Goal: Information Seeking & Learning: Find specific fact

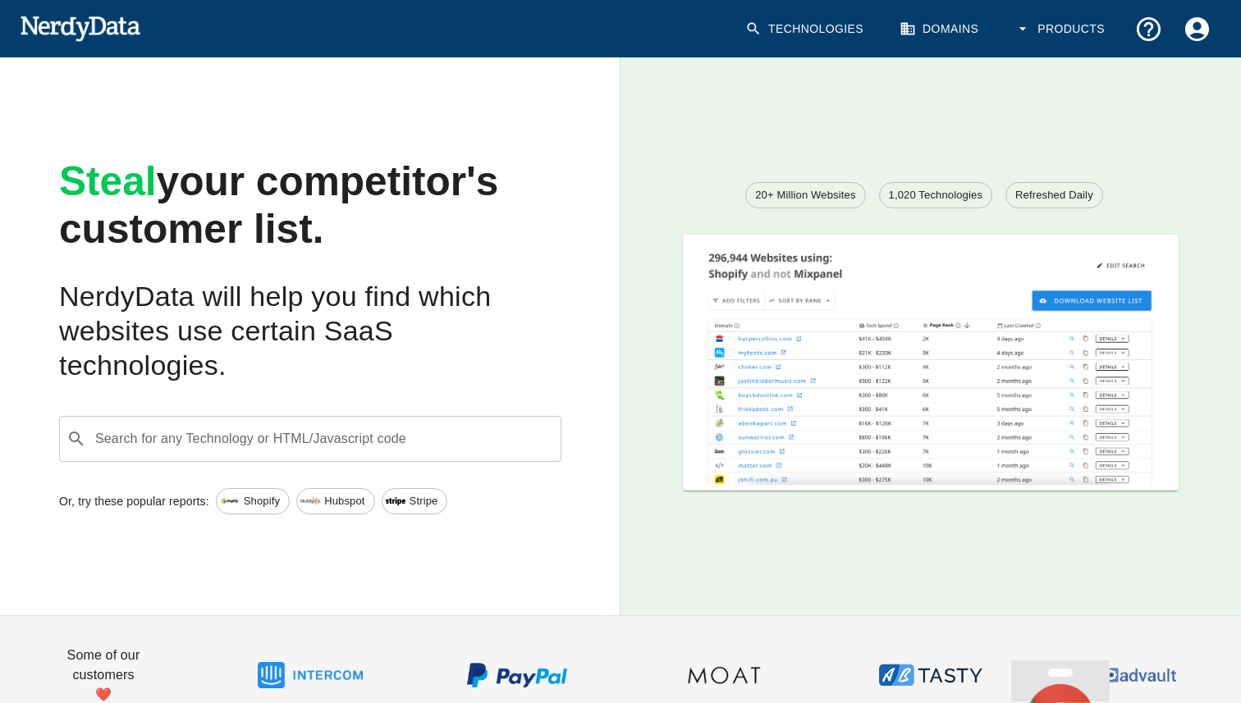
click at [331, 441] on input "Search for any Technology or HTML/Javascript code" at bounding box center [323, 438] width 461 height 31
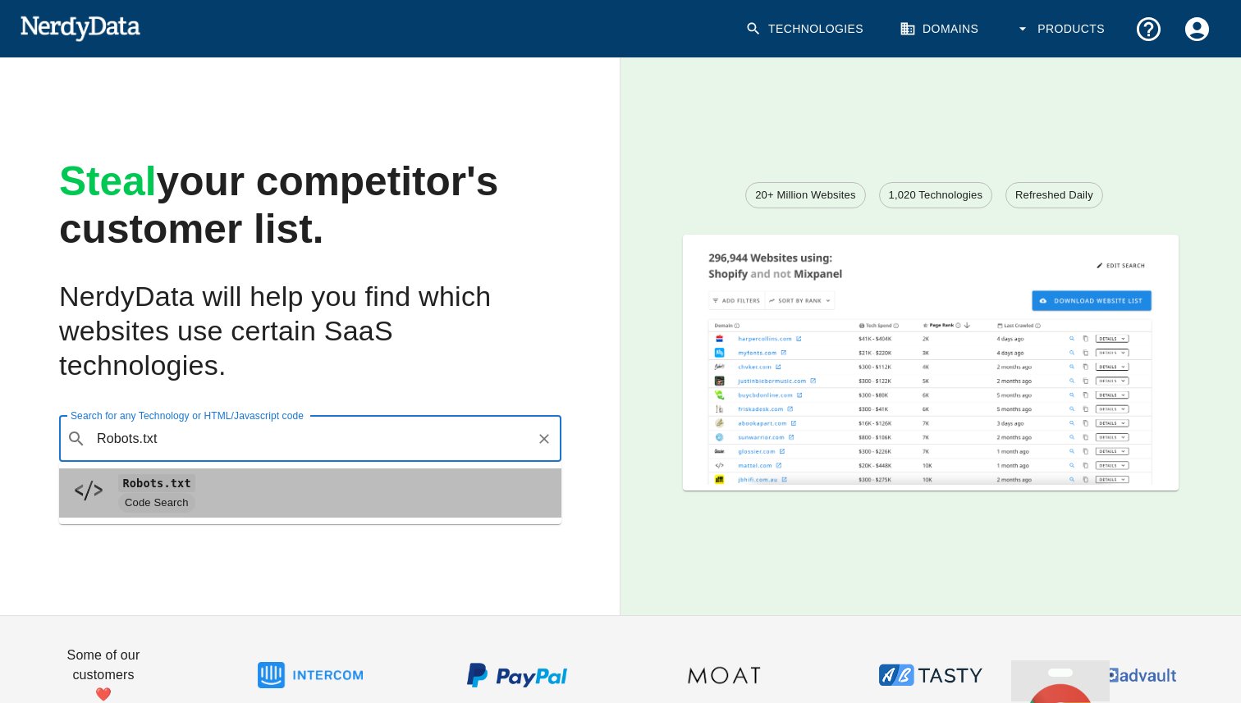
click at [300, 510] on span "Code Search" at bounding box center [333, 503] width 430 height 20
type input "Robots.txt"
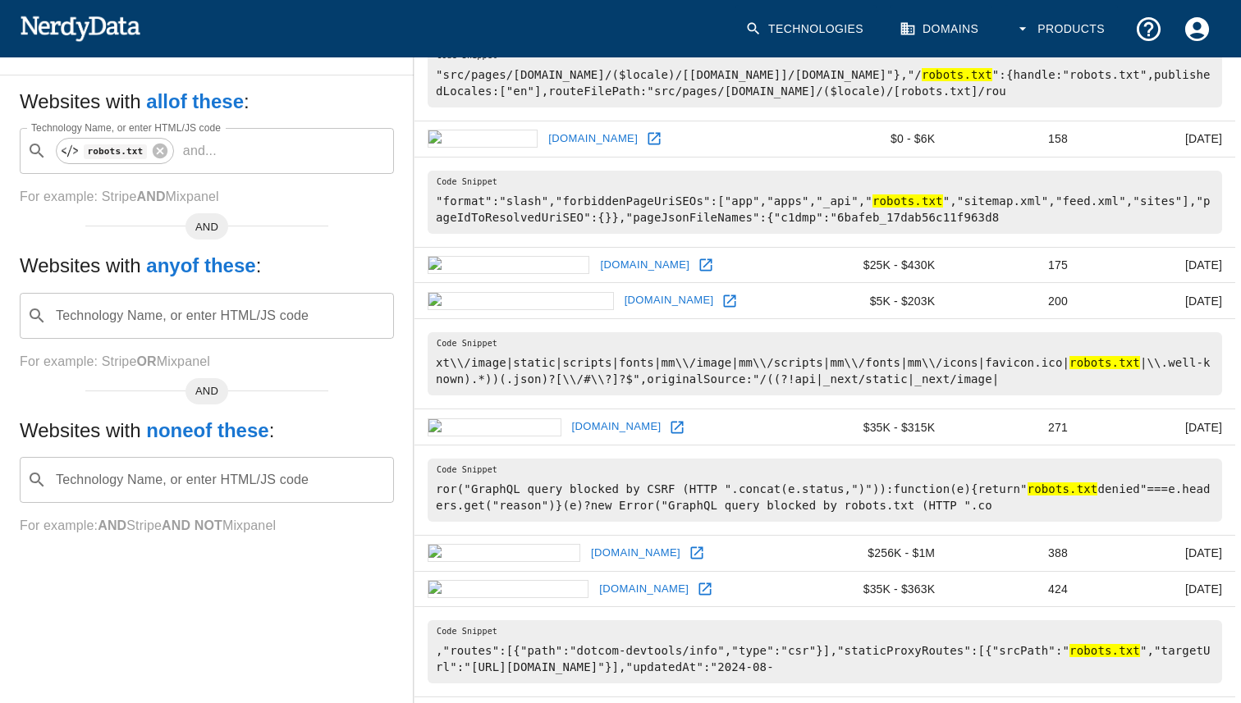
scroll to position [233, 0]
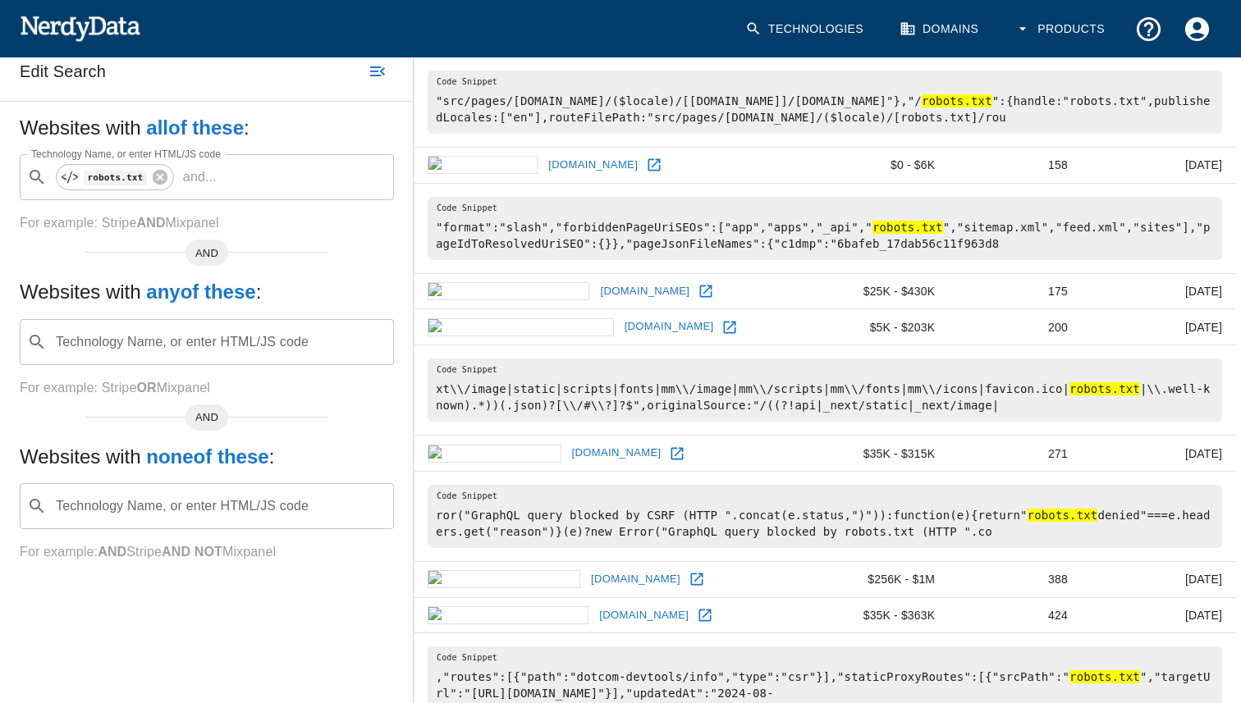
click at [204, 243] on div "AND" at bounding box center [206, 253] width 43 height 26
click at [195, 341] on input "Technology Name, or enter HTML/JS code" at bounding box center [219, 342] width 333 height 31
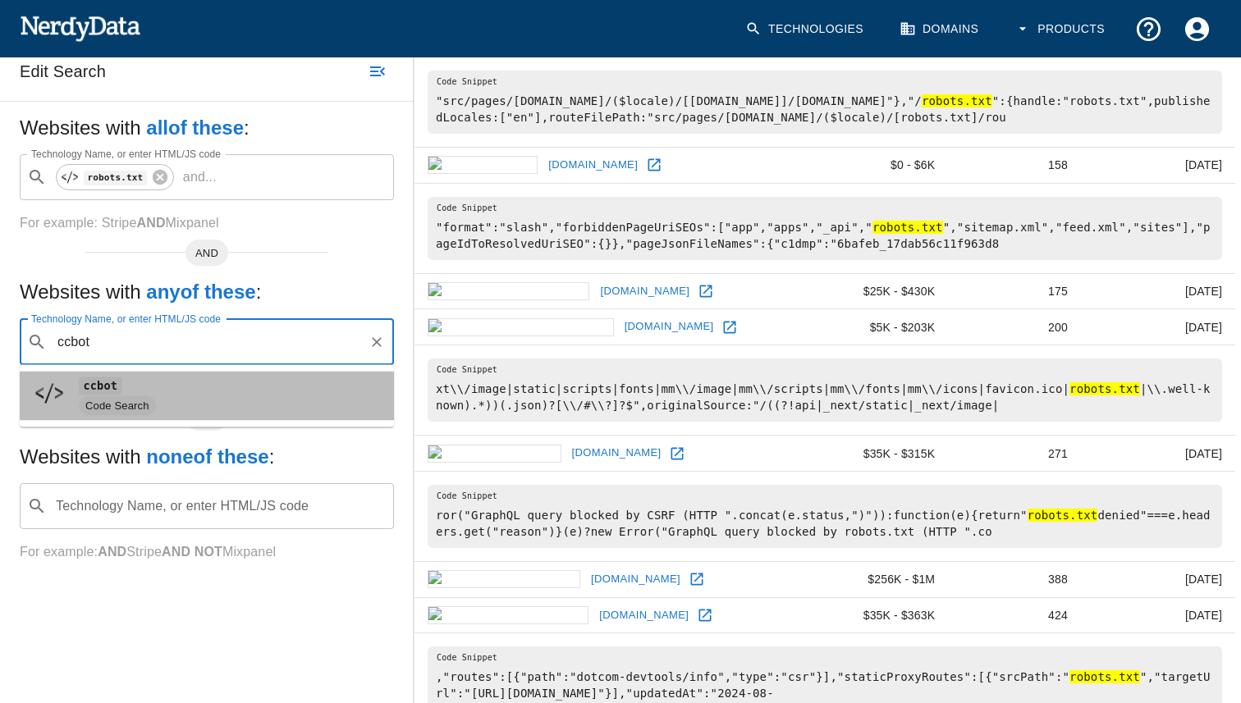
click at [195, 416] on li "ccbot Code Search" at bounding box center [207, 396] width 374 height 49
type input "ccbot"
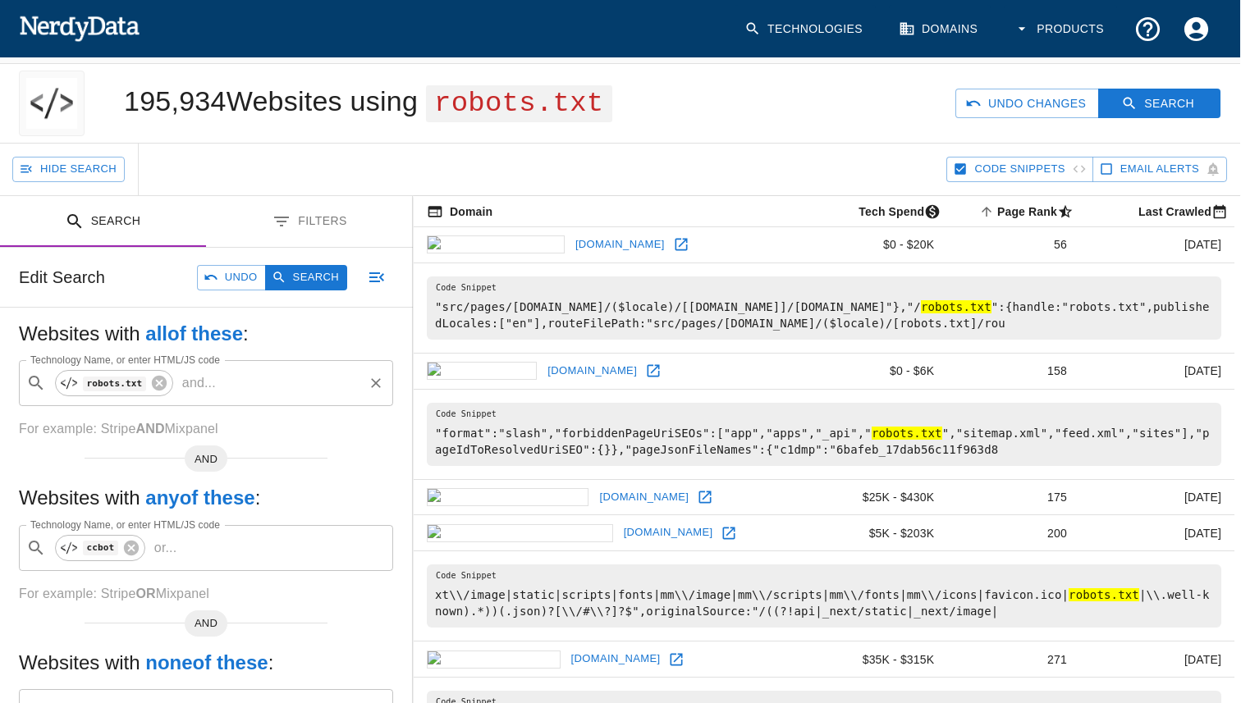
scroll to position [28, 1]
click at [318, 280] on button "Search" at bounding box center [306, 276] width 82 height 25
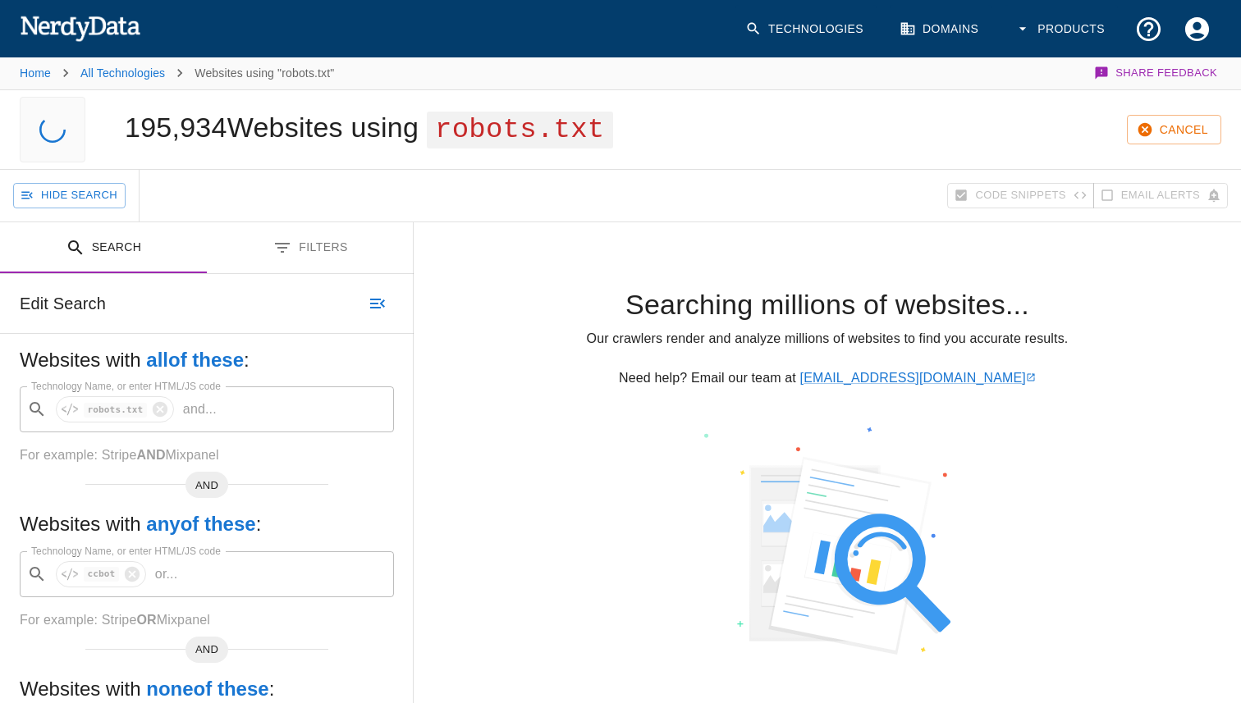
scroll to position [0, 0]
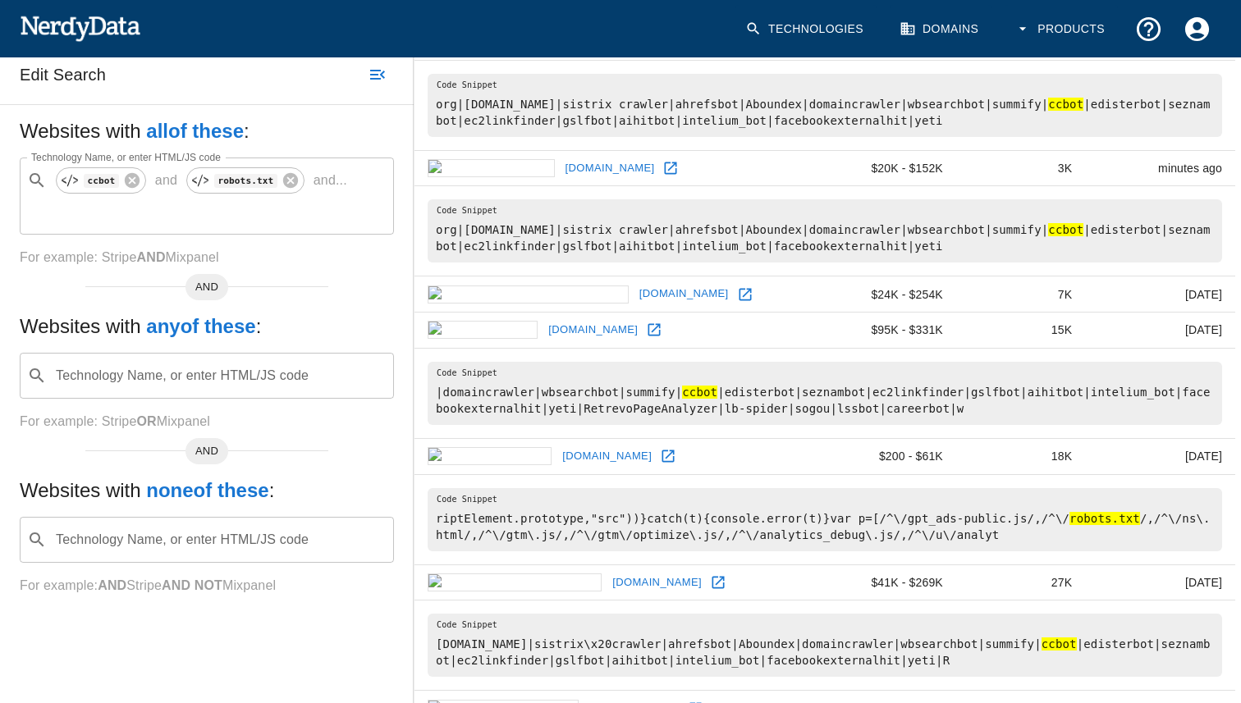
scroll to position [273, 1]
click at [659, 463] on icon at bounding box center [667, 456] width 16 height 16
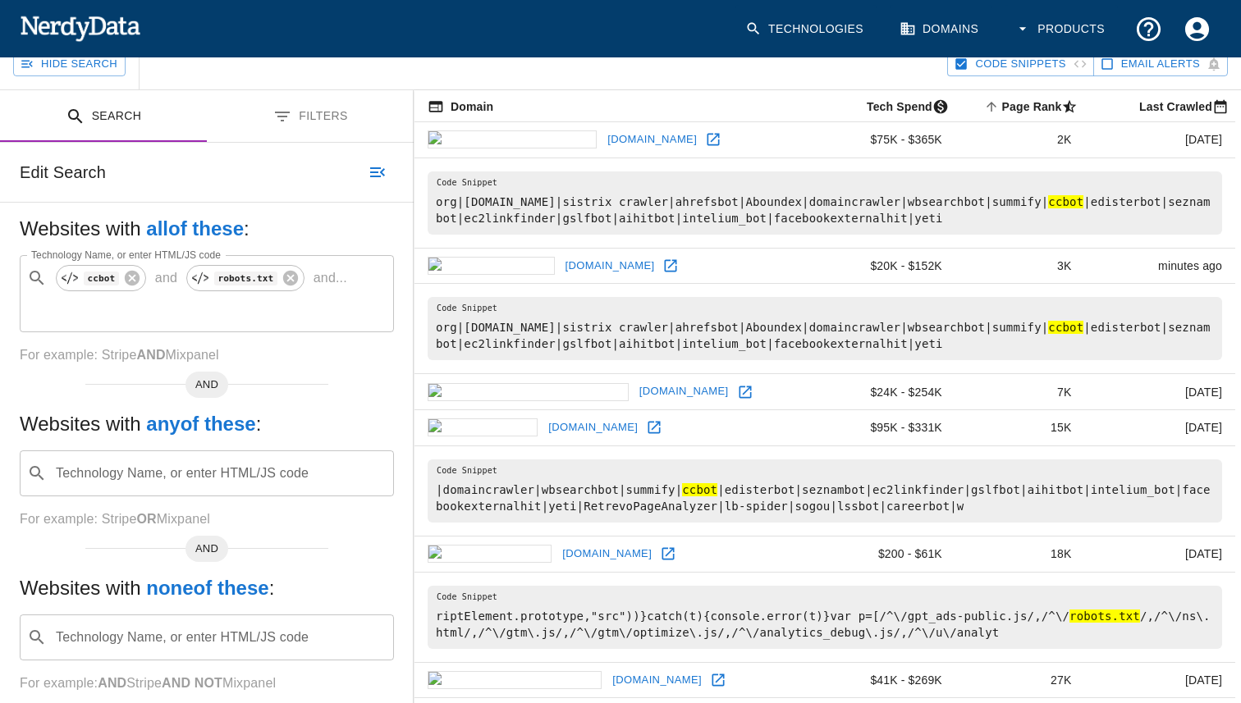
scroll to position [0, 0]
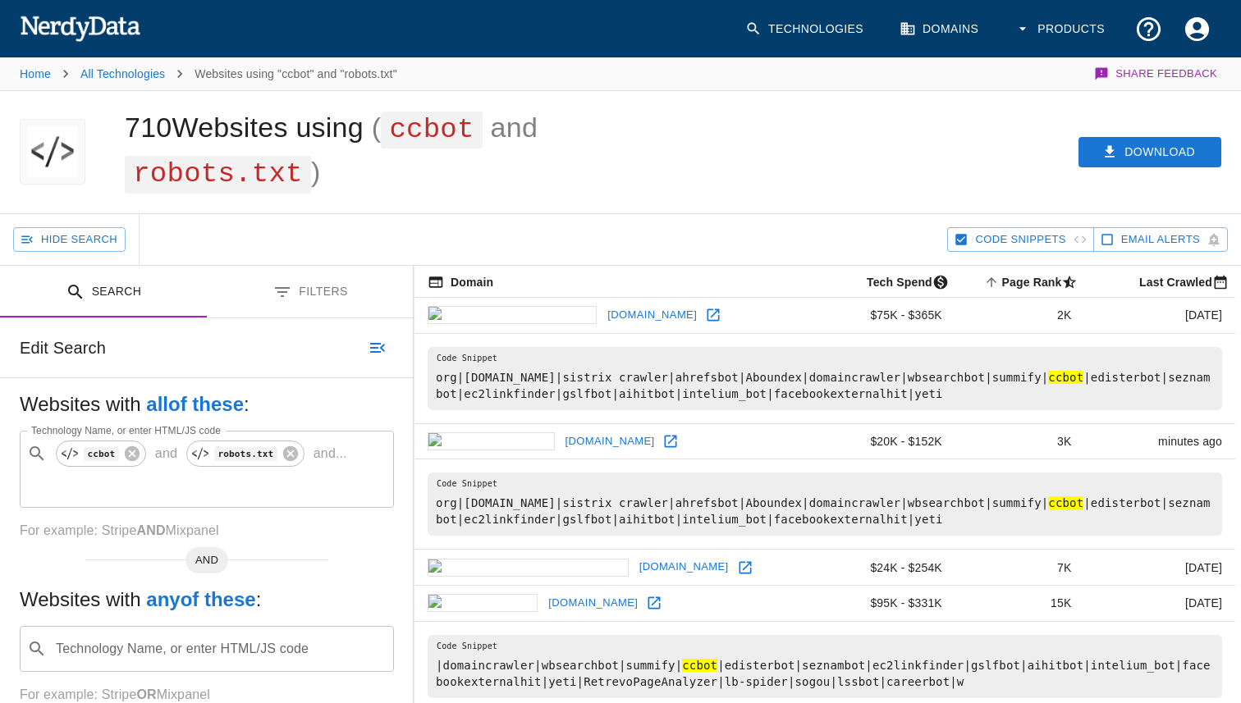
click at [39, 33] on img at bounding box center [80, 27] width 121 height 33
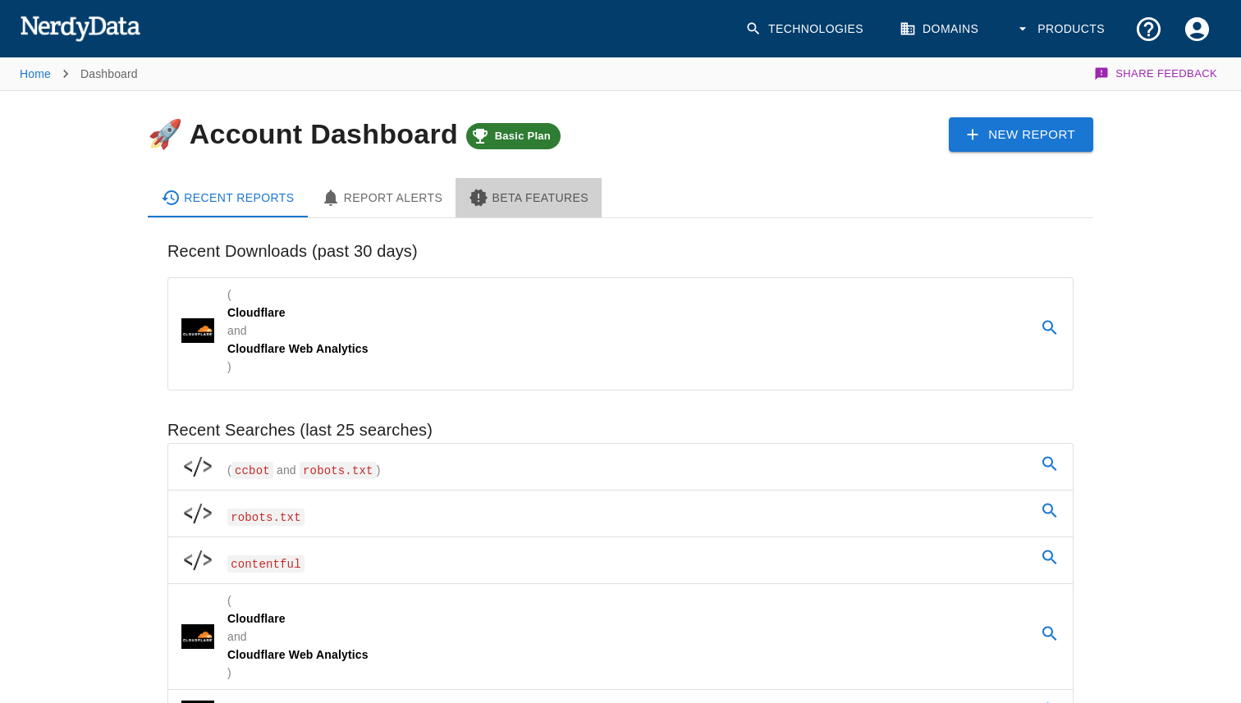
click at [478, 211] on Features-tab "Beta Features" at bounding box center [528, 197] width 146 height 39
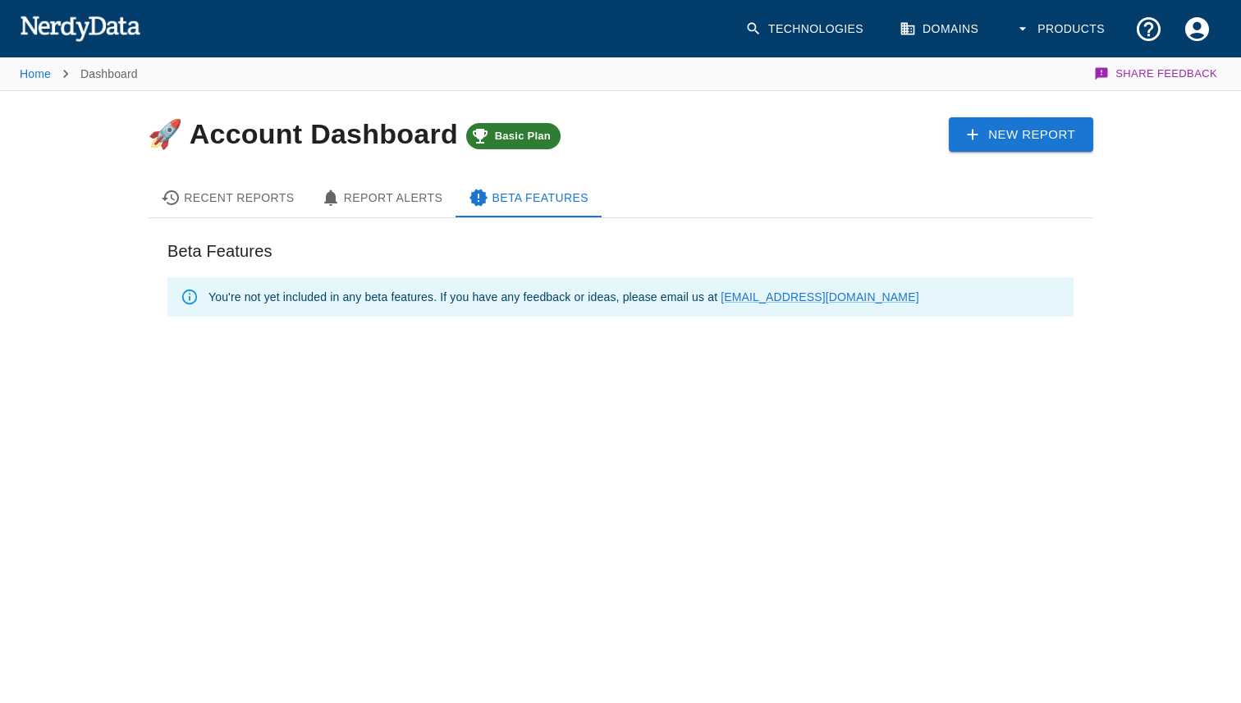
click at [240, 206] on div "Recent Reports" at bounding box center [228, 198] width 134 height 20
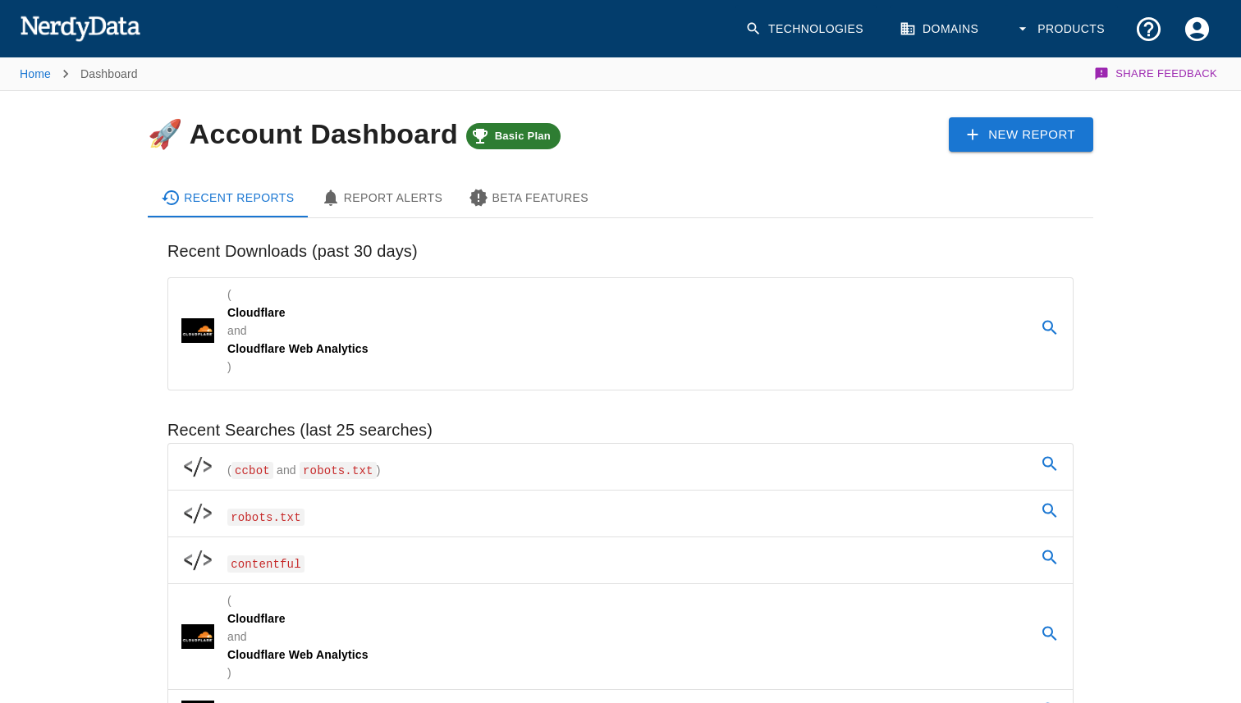
click at [790, 34] on link "Technologies" at bounding box center [805, 29] width 141 height 48
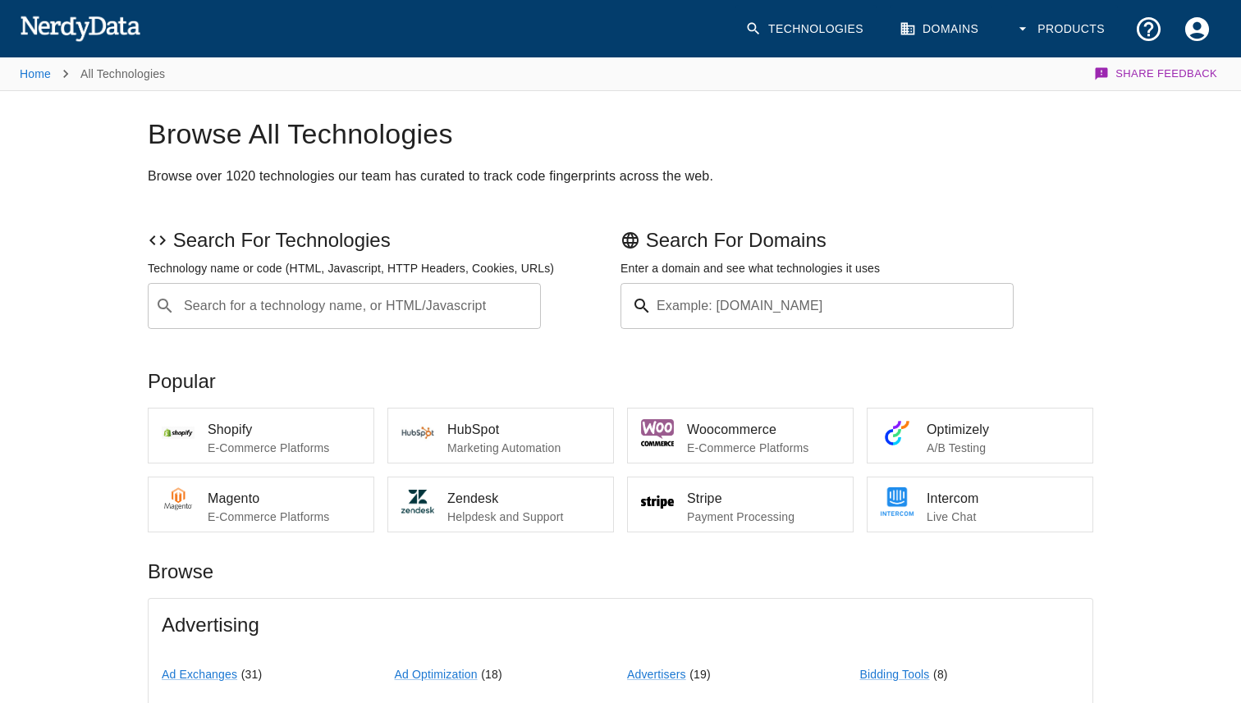
click at [922, 41] on link "Domains" at bounding box center [941, 29] width 102 height 48
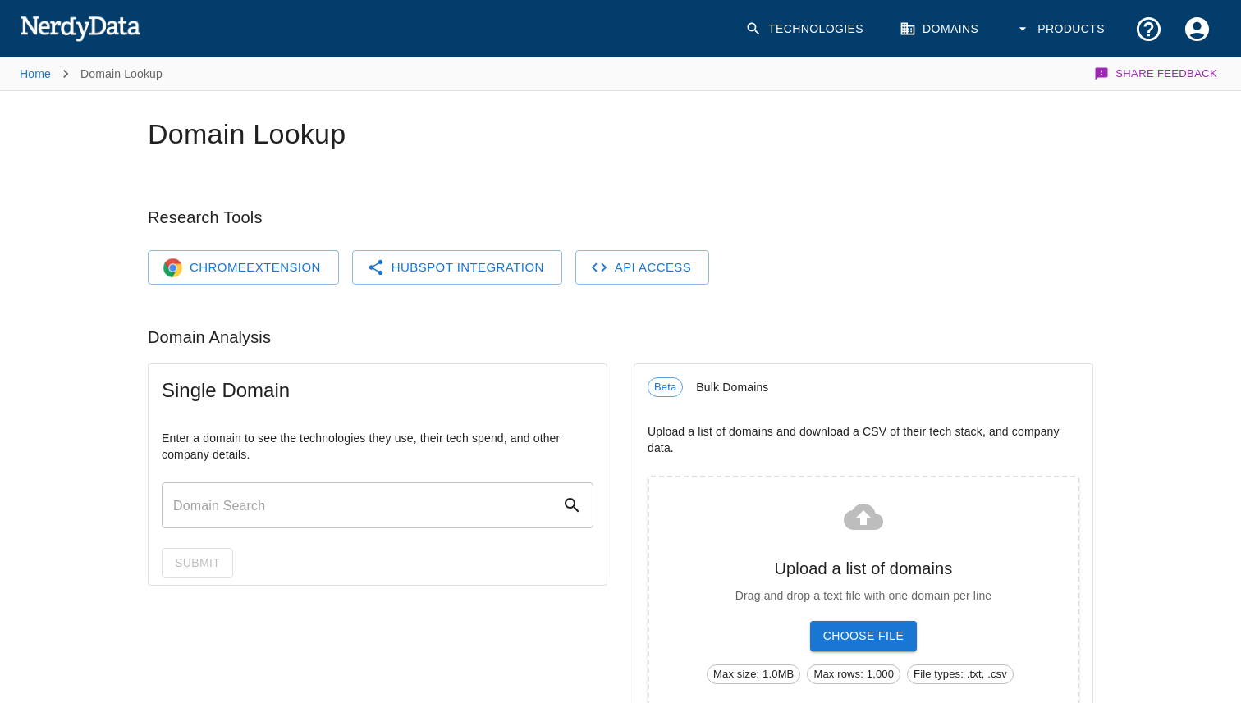
click at [1017, 27] on icon "button" at bounding box center [1022, 29] width 16 height 16
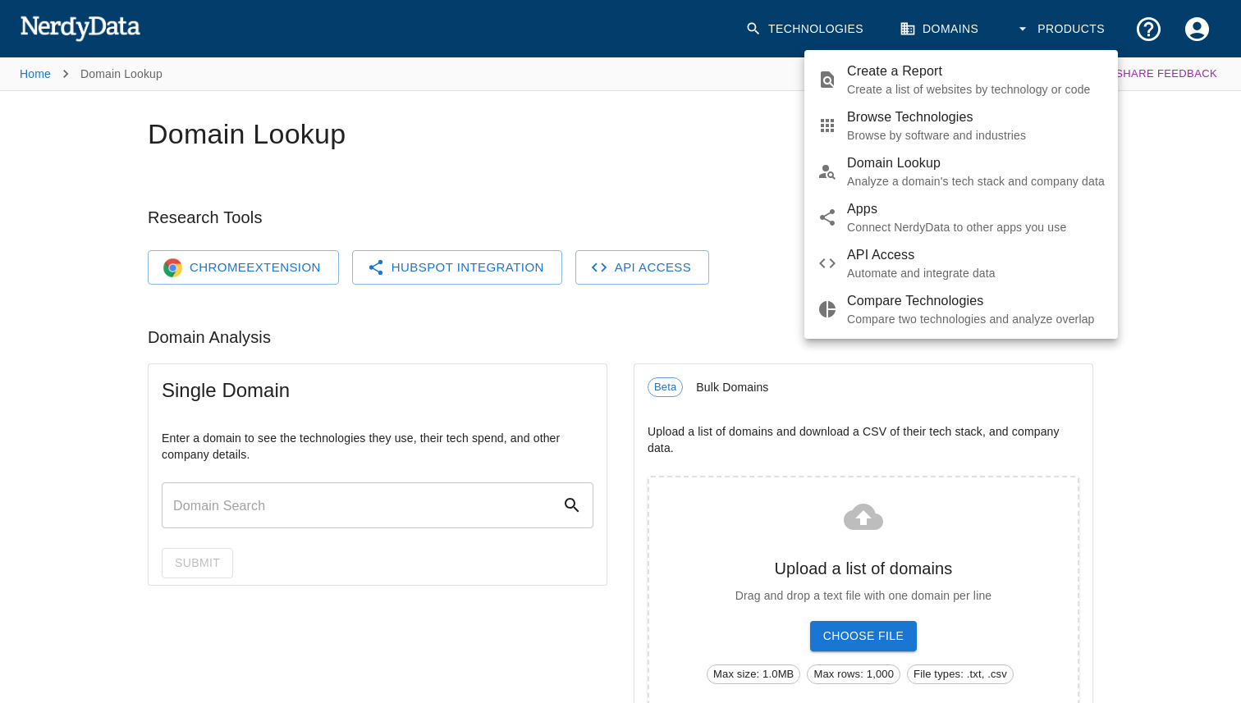
click at [635, 154] on div at bounding box center [620, 351] width 1241 height 703
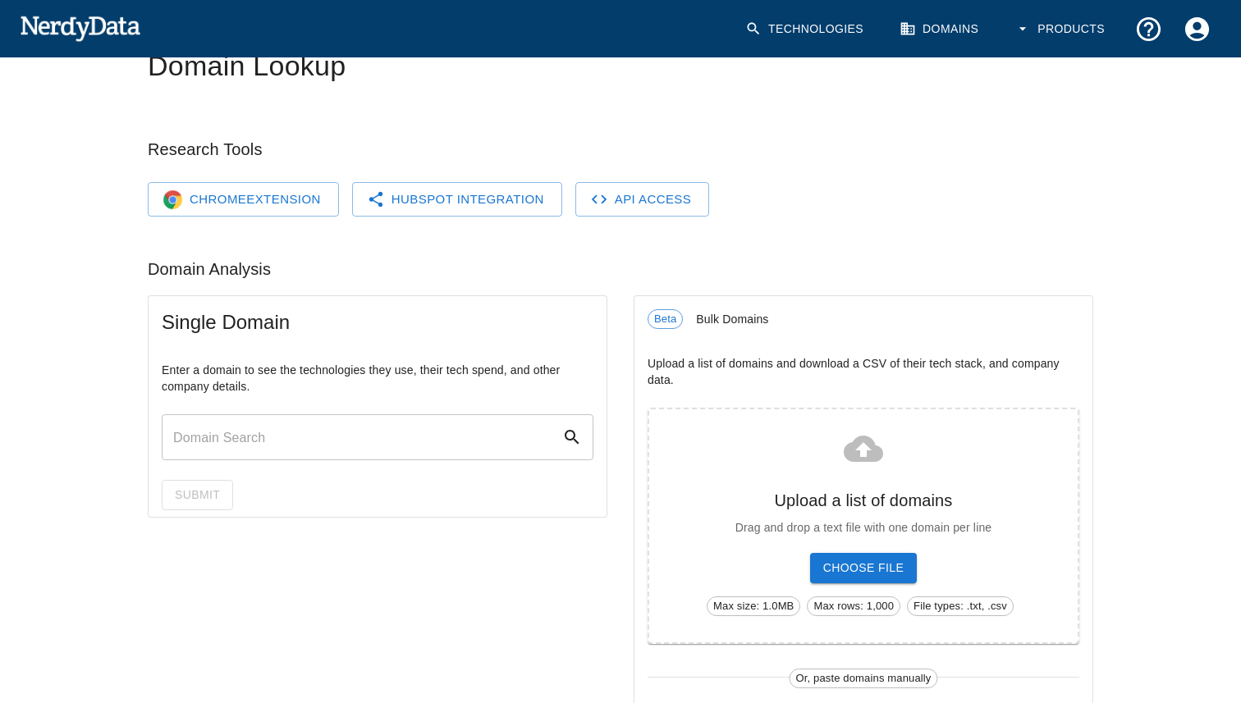
scroll to position [47, 0]
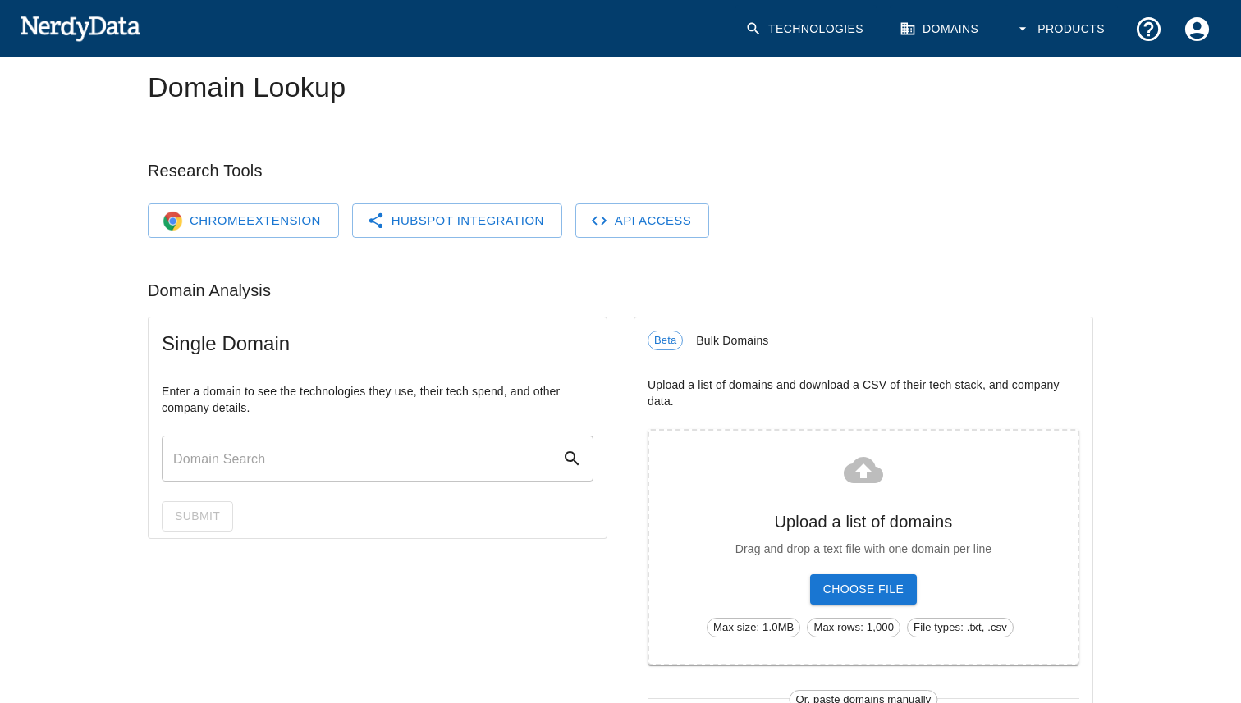
click at [772, 35] on link "Technologies" at bounding box center [805, 29] width 141 height 48
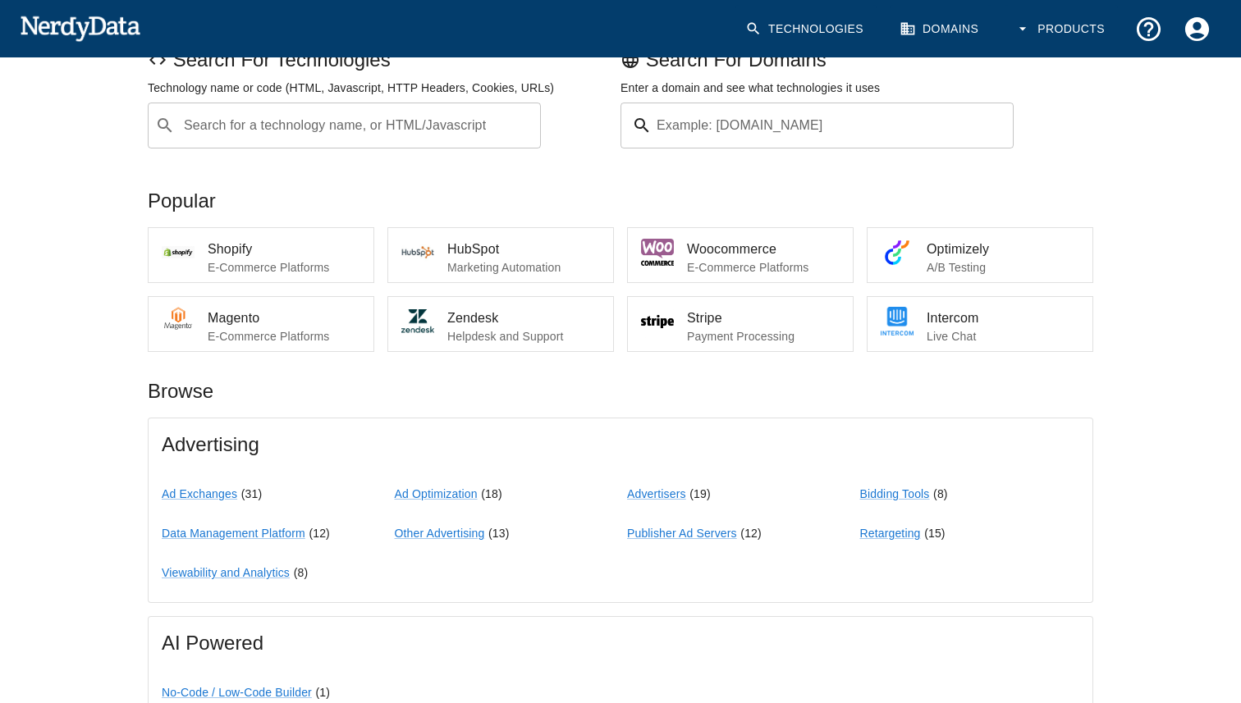
scroll to position [190, 0]
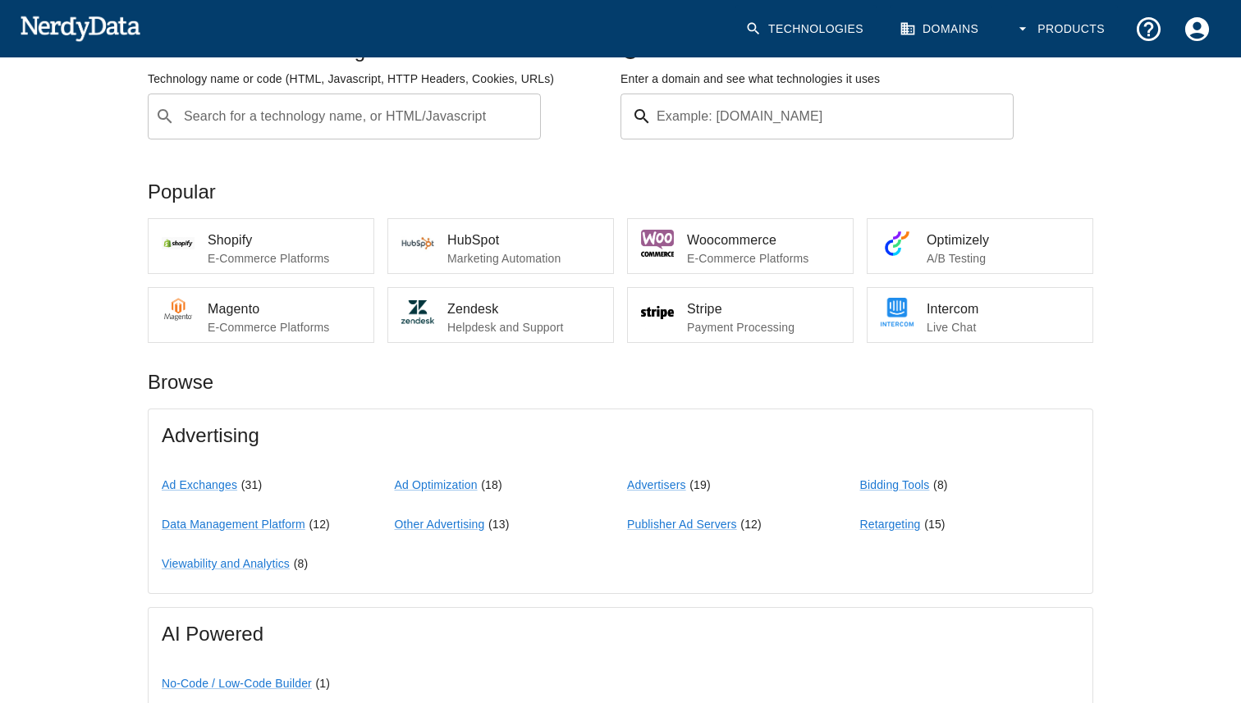
click at [299, 263] on p "E-Commerce Platforms" at bounding box center [284, 258] width 153 height 16
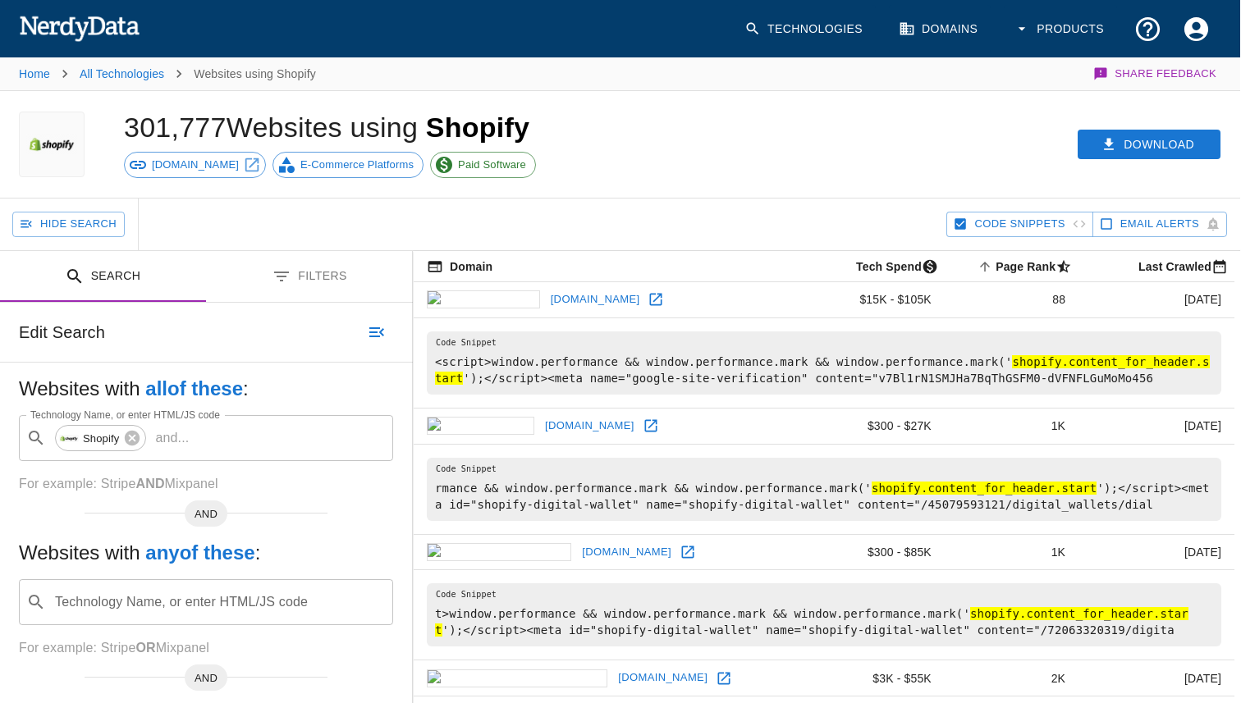
scroll to position [5, 0]
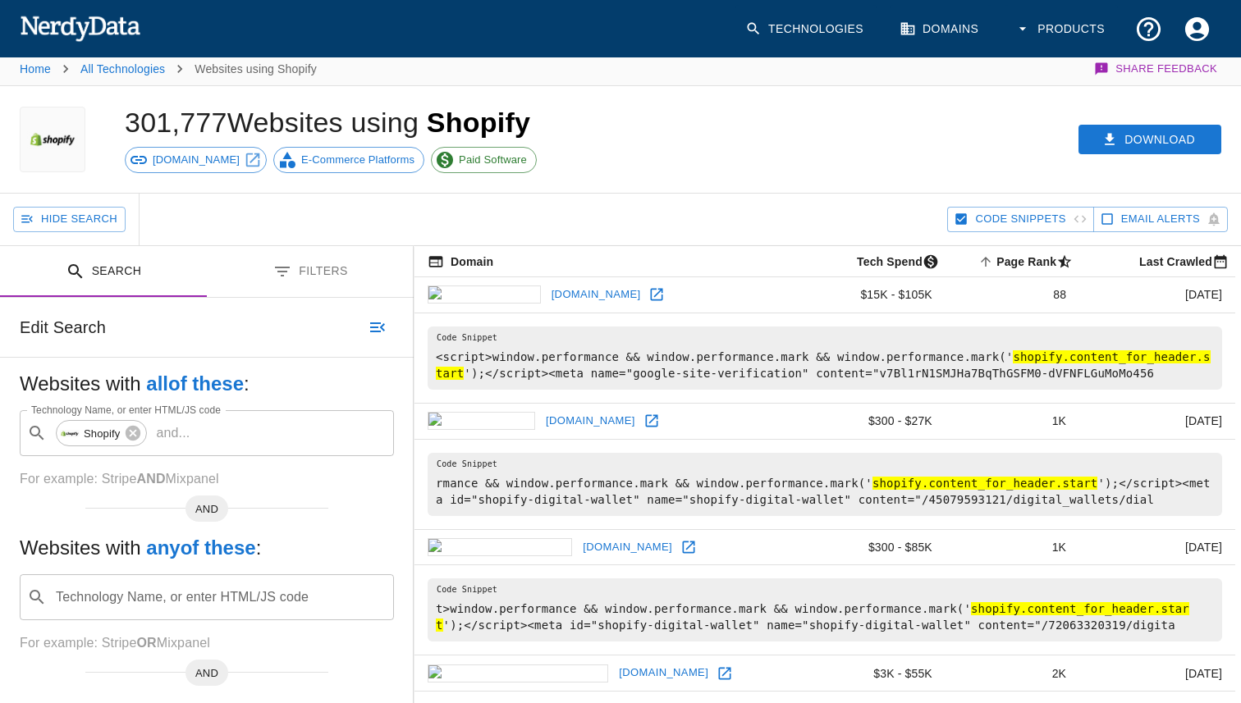
click at [317, 267] on button "Filters" at bounding box center [310, 272] width 207 height 52
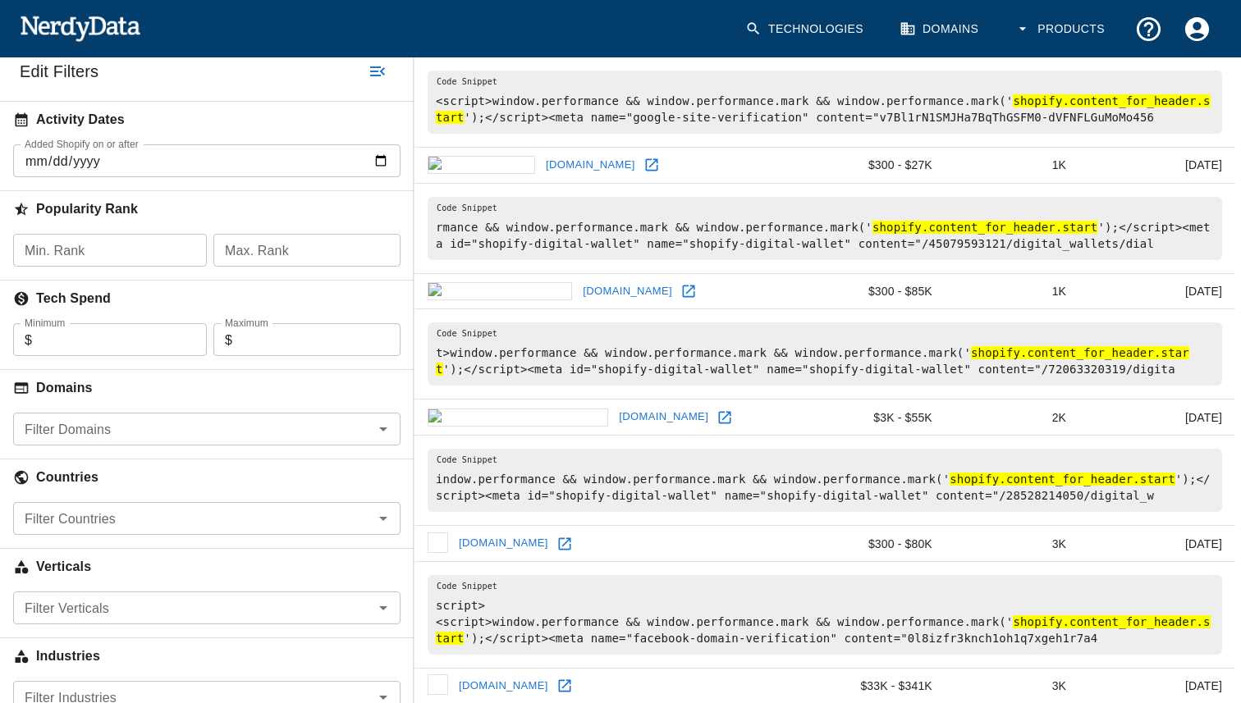
scroll to position [262, 0]
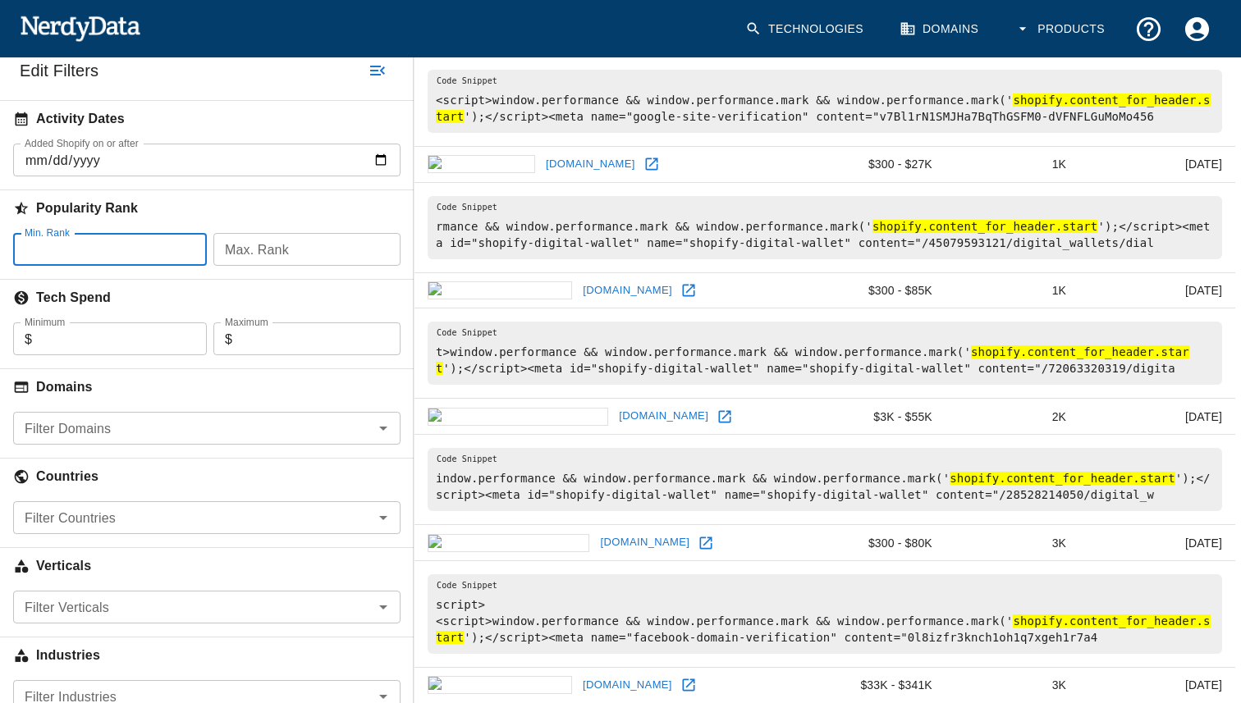
click at [101, 242] on input "Min. Rank" at bounding box center [110, 249] width 194 height 33
click at [256, 252] on input "Max. Rank" at bounding box center [306, 249] width 187 height 33
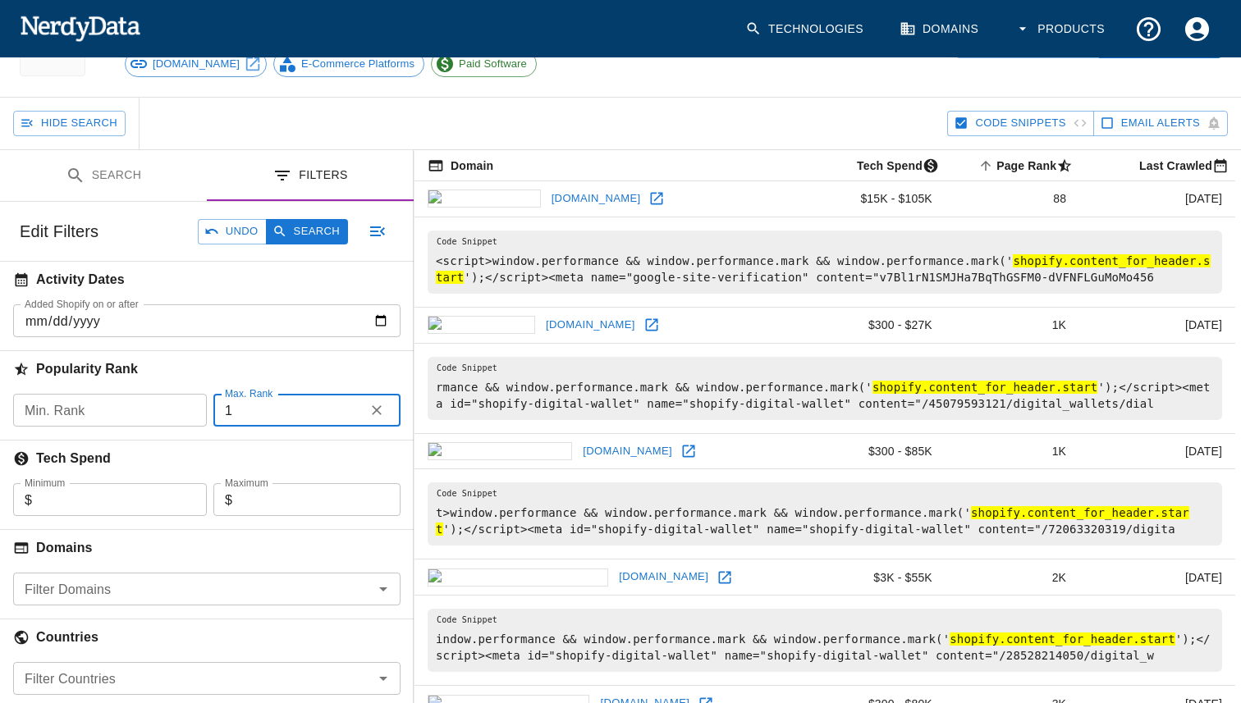
scroll to position [115, 0]
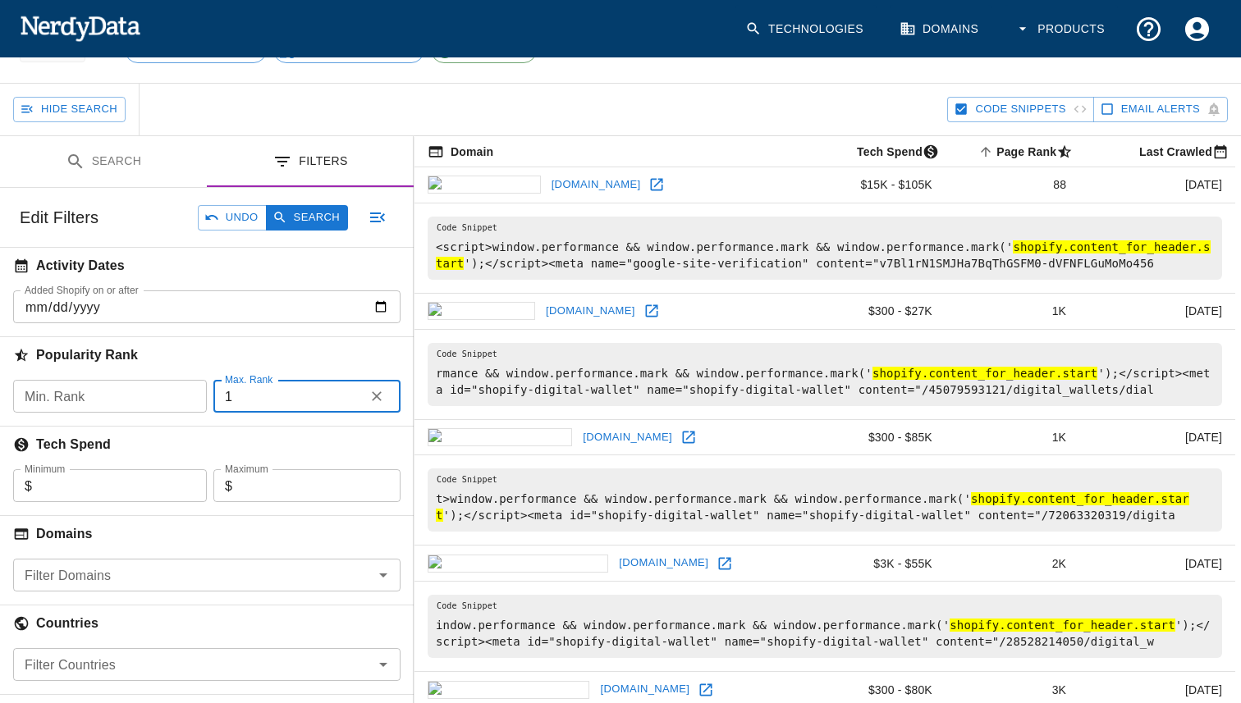
drag, startPoint x: 307, startPoint y: 401, endPoint x: 217, endPoint y: 402, distance: 89.5
click at [217, 402] on input "1" at bounding box center [285, 396] width 144 height 33
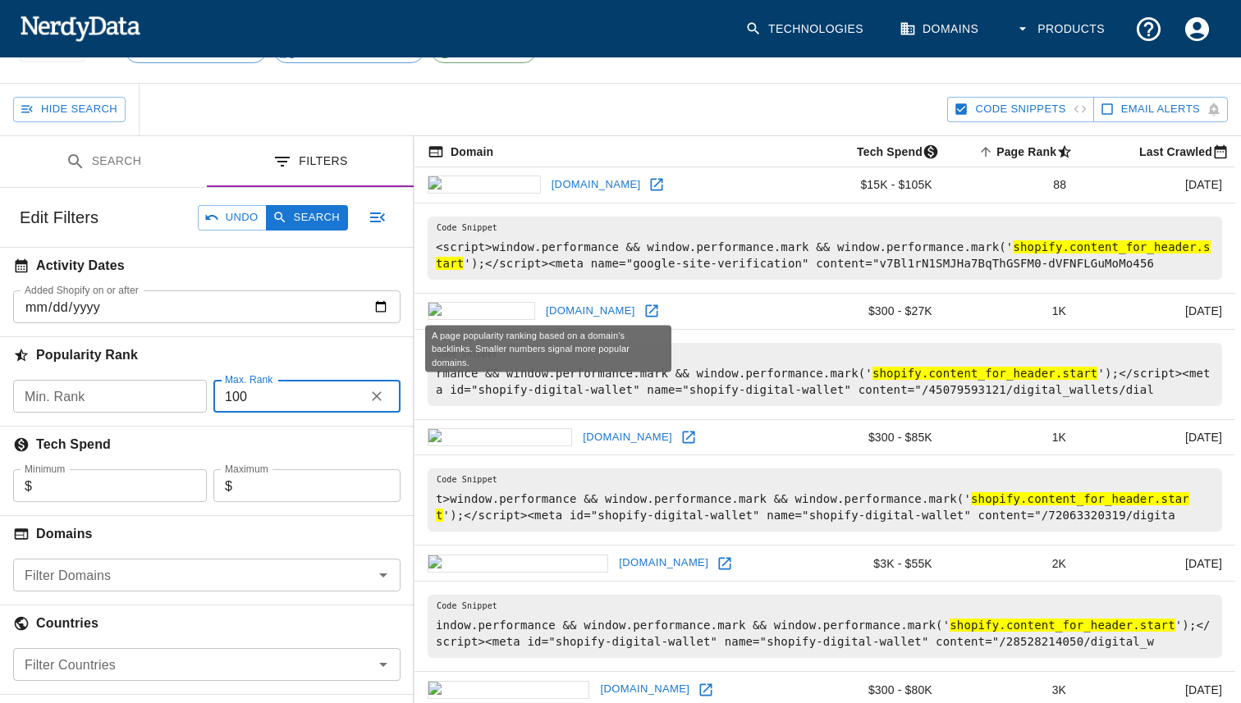
type input "100"
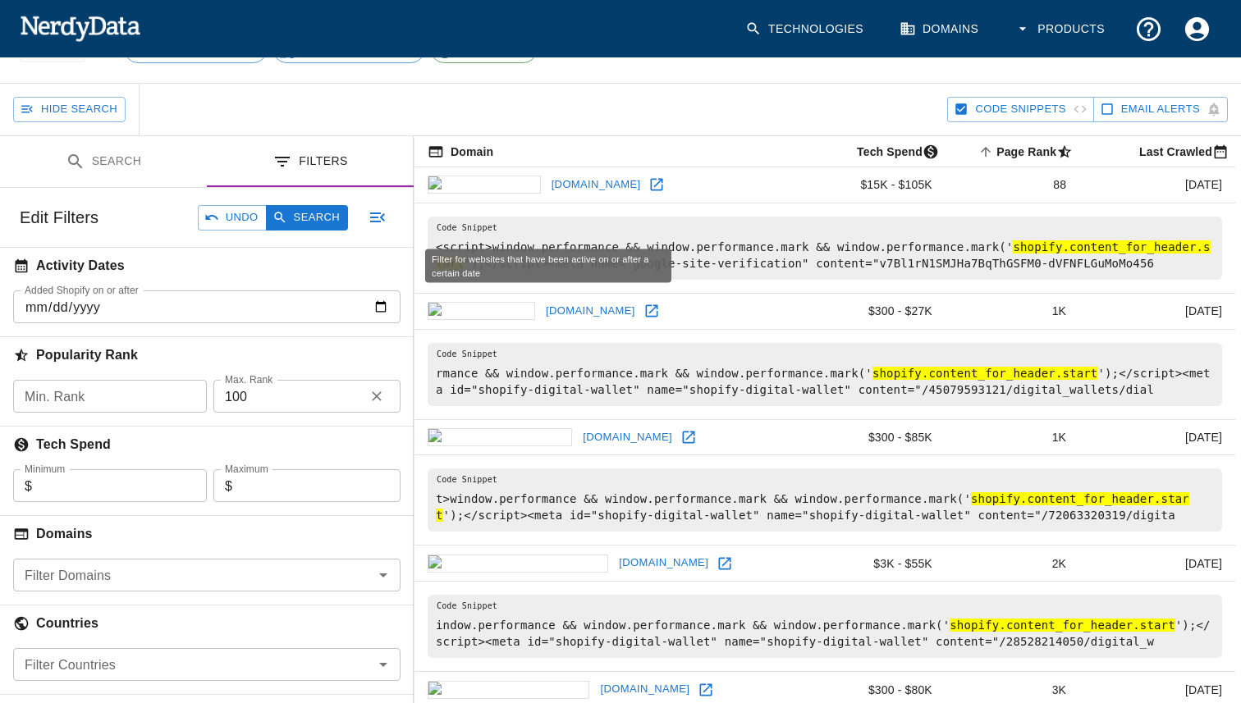
click at [309, 284] on h6 "Activity Dates" at bounding box center [207, 266] width 414 height 36
click at [309, 217] on button "Search" at bounding box center [307, 217] width 82 height 25
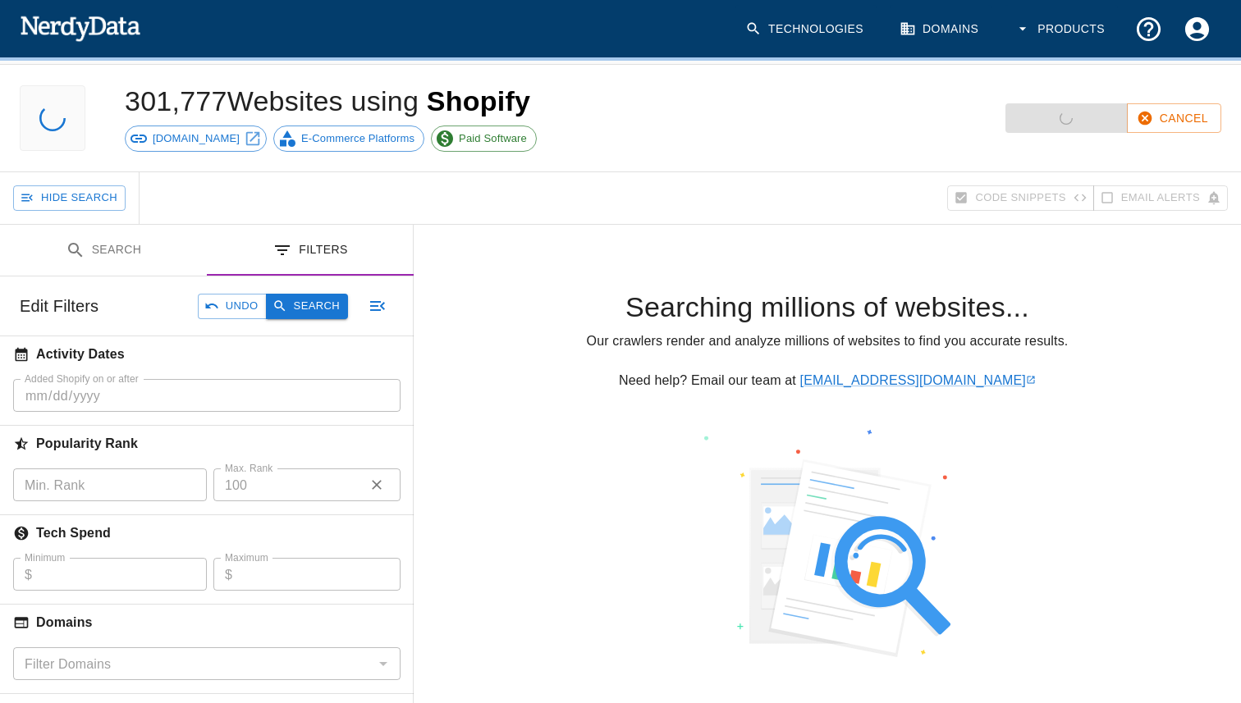
scroll to position [0, 0]
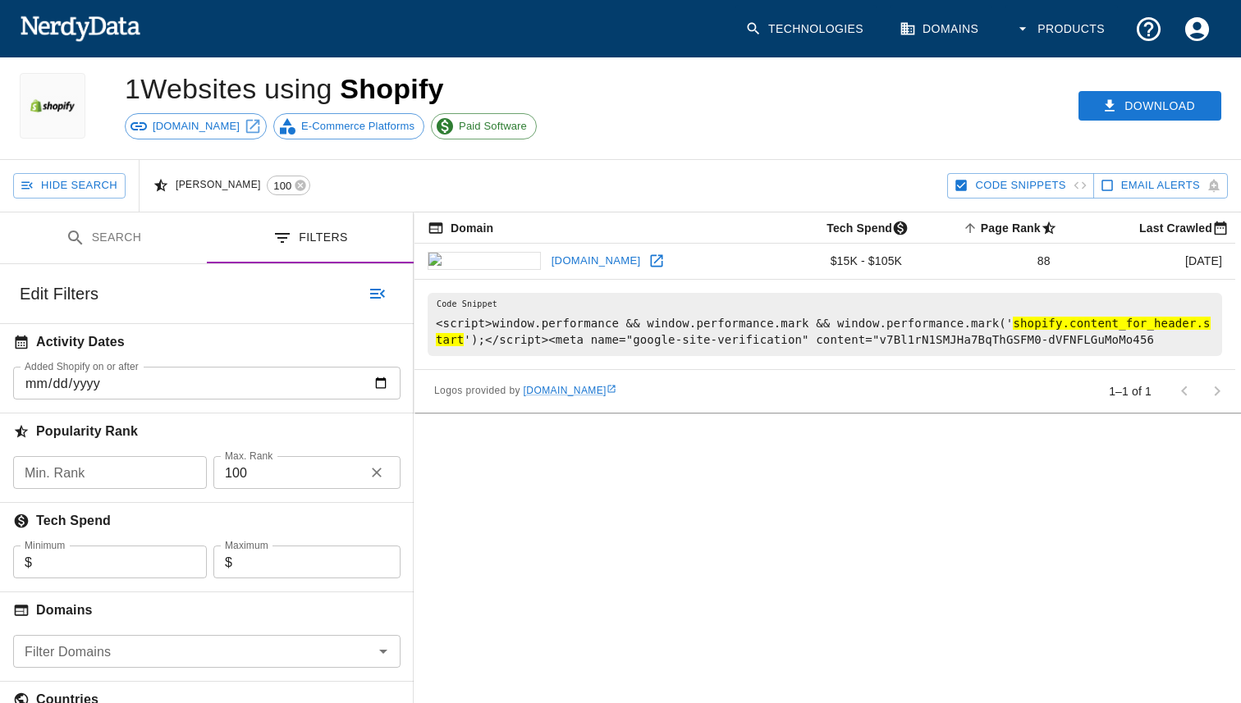
scroll to position [43, 0]
